Goal: Task Accomplishment & Management: Use online tool/utility

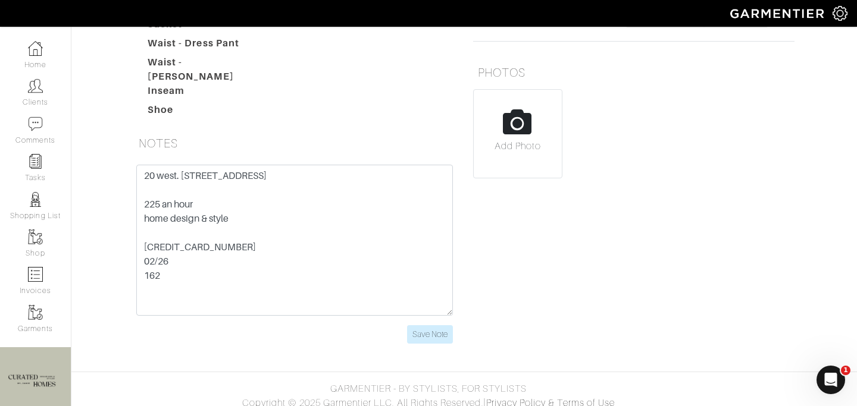
scroll to position [278, 0]
click at [27, 94] on link "Clients" at bounding box center [35, 92] width 71 height 37
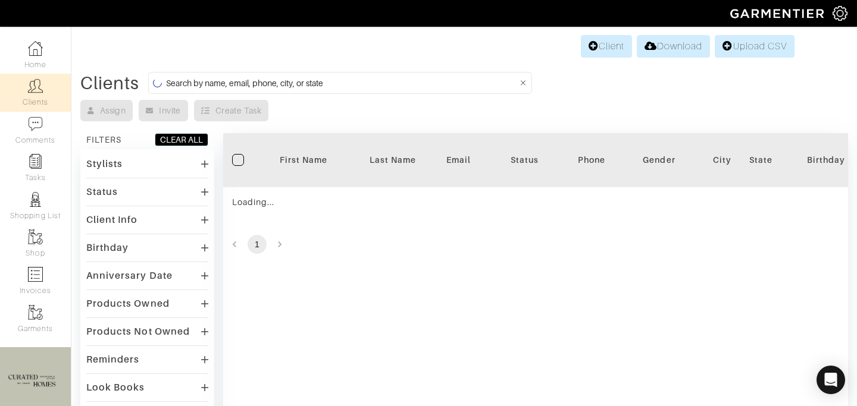
click at [215, 85] on input at bounding box center [342, 83] width 352 height 15
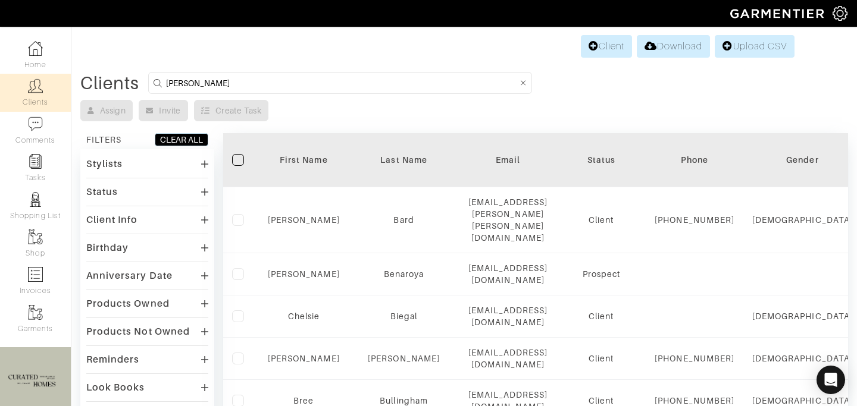
type input "rachel"
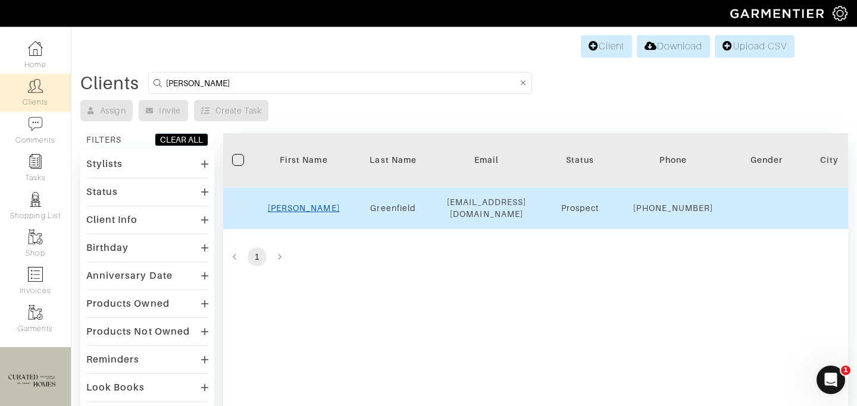
click at [298, 213] on link "Rachel" at bounding box center [304, 209] width 72 height 10
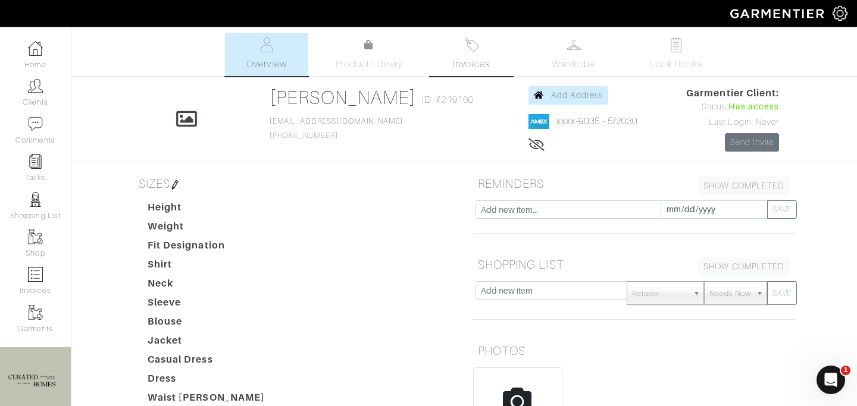
click at [489, 50] on link "Invoices" at bounding box center [471, 54] width 83 height 43
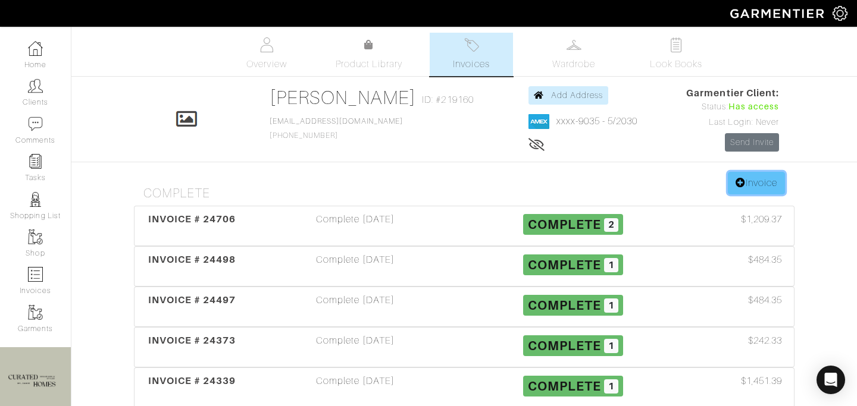
click at [728, 179] on link "Invoice" at bounding box center [756, 183] width 57 height 23
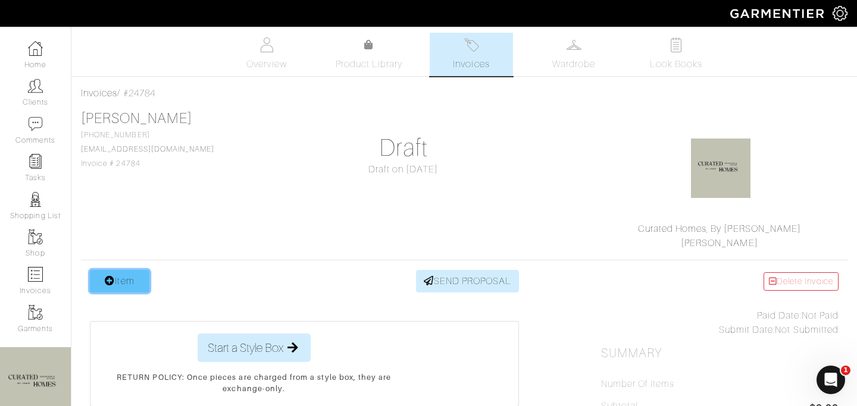
click at [137, 287] on link "Item" at bounding box center [120, 281] width 60 height 23
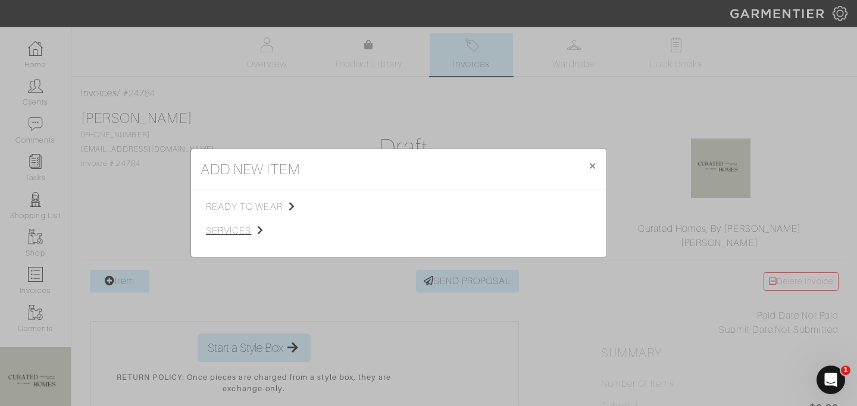
click at [245, 234] on span "services" at bounding box center [266, 231] width 120 height 14
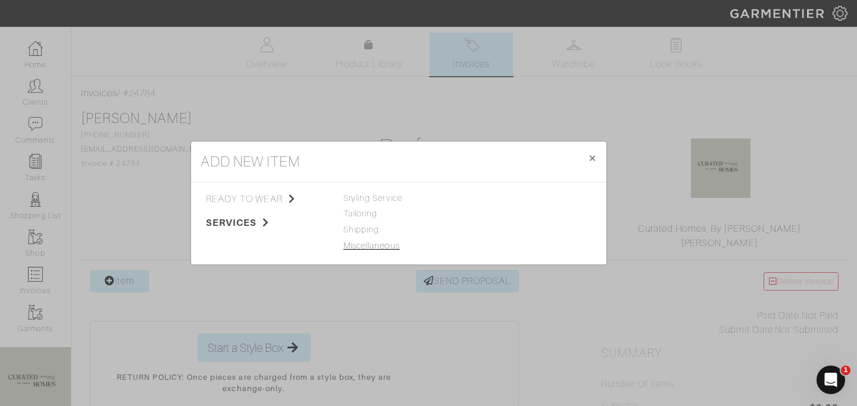
click at [351, 249] on link "Miscellaneous" at bounding box center [371, 246] width 57 height 10
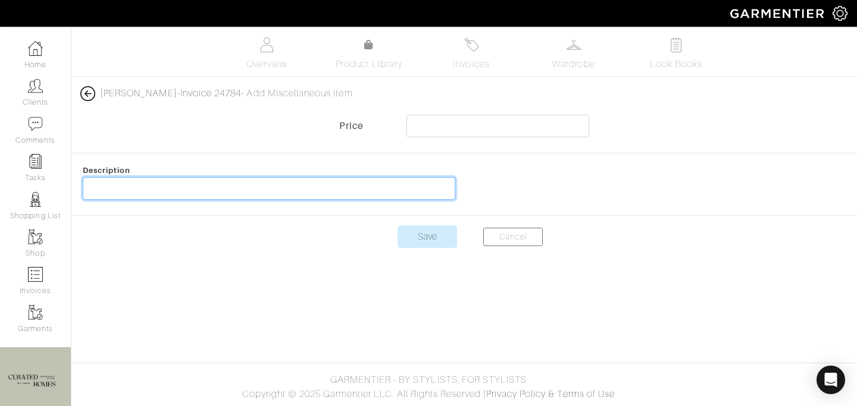
click at [340, 192] on input "text" at bounding box center [269, 188] width 373 height 23
type input "Home Depot Turf for M"
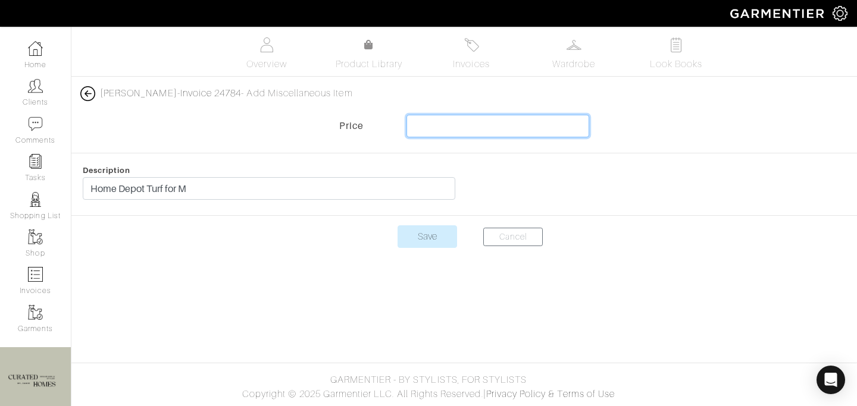
click at [575, 123] on input "text" at bounding box center [497, 126] width 183 height 23
type input "348.10"
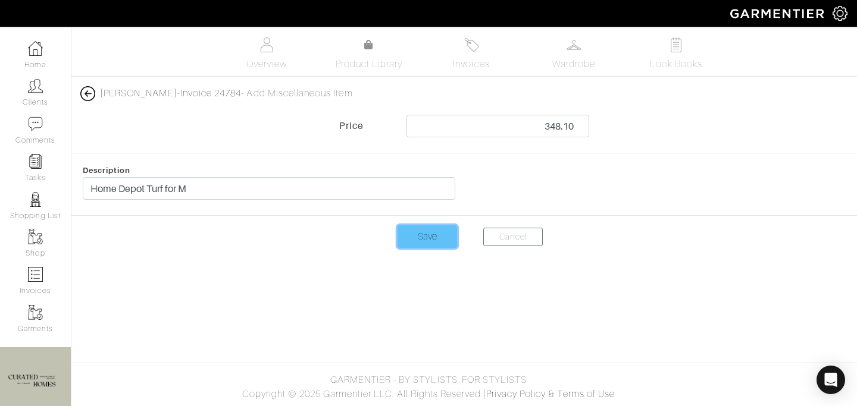
click at [442, 234] on input "Save" at bounding box center [428, 237] width 60 height 23
